Goal: Information Seeking & Learning: Learn about a topic

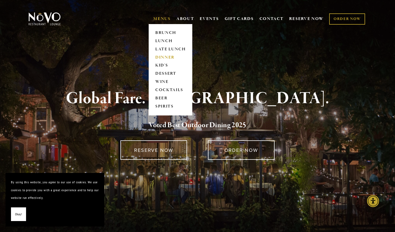
click at [168, 55] on link "DINNER" at bounding box center [170, 57] width 34 height 8
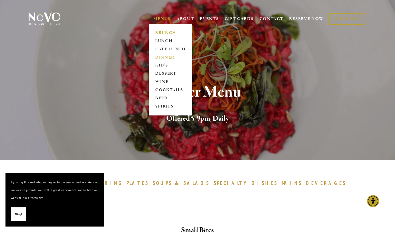
click at [165, 32] on link "BRUNCH" at bounding box center [170, 33] width 34 height 8
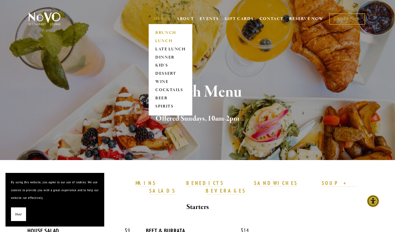
click at [161, 39] on link "LUNCH" at bounding box center [170, 41] width 34 height 8
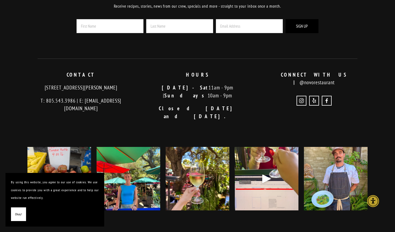
scroll to position [1426, 0]
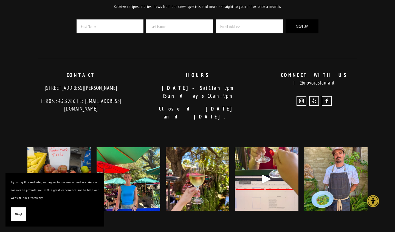
click at [169, 232] on strong "CAREERS" at bounding box center [167, 236] width 29 height 7
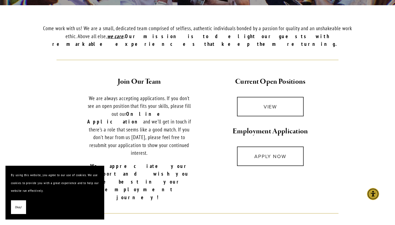
scroll to position [175, 0]
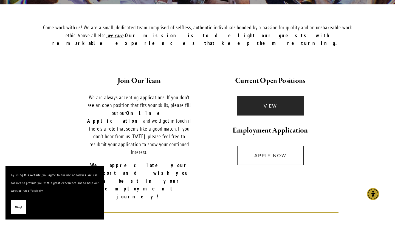
click at [268, 97] on link "VIEW" at bounding box center [270, 105] width 67 height 19
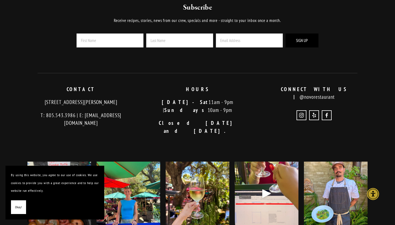
scroll to position [591, 0]
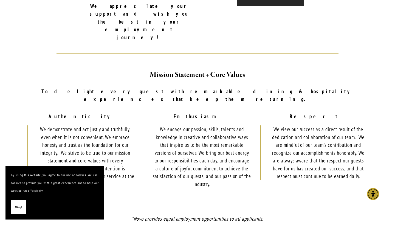
scroll to position [236, 0]
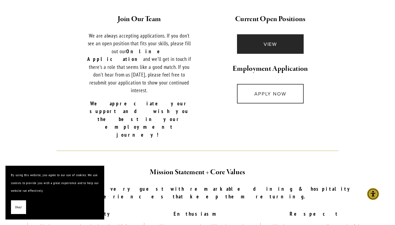
click at [278, 35] on link "VIEW" at bounding box center [270, 43] width 67 height 19
